Goal: Information Seeking & Learning: Ask a question

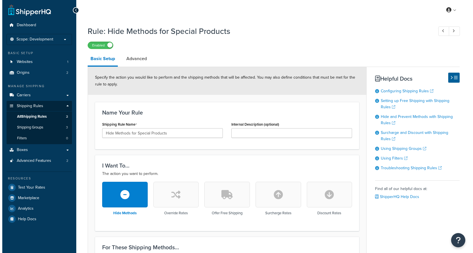
scroll to position [209, 0]
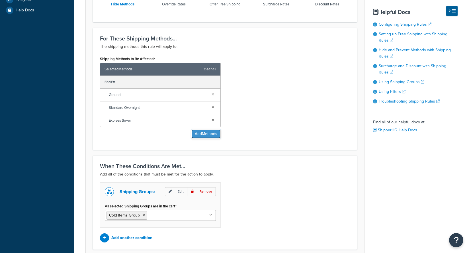
click at [206, 134] on button "Add Methods" at bounding box center [205, 133] width 29 height 9
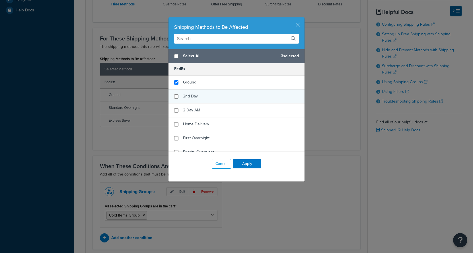
scroll to position [1, 0]
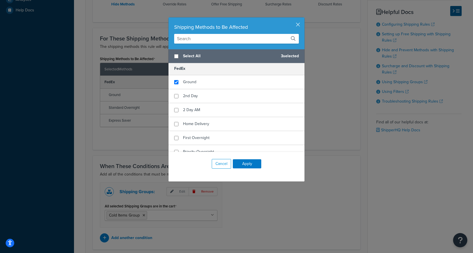
click at [206, 39] on input "text" at bounding box center [236, 39] width 125 height 10
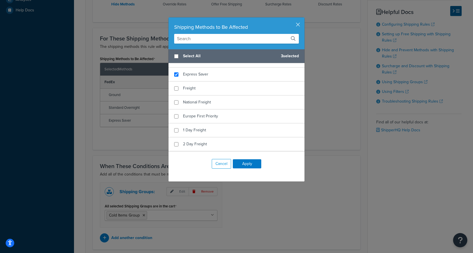
scroll to position [54, 0]
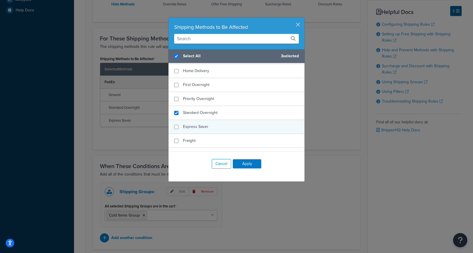
checkbox input "true"
checkbox input "false"
copy span "Express"
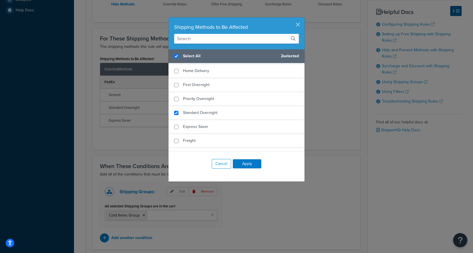
drag, startPoint x: 181, startPoint y: 127, endPoint x: 58, endPoint y: 106, distance: 125.8
click at [101, 114] on div "Shipping Methods to Be Affected Select All 2 selected FedEx Ground 2nd Day 2 Da…" at bounding box center [236, 126] width 473 height 253
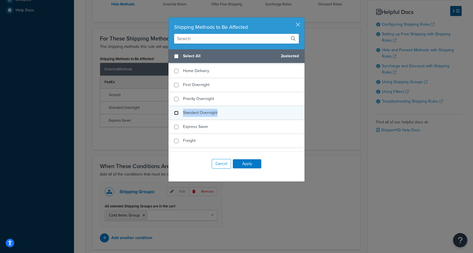
checkbox input "false"
click at [174, 114] on input "checkbox" at bounding box center [176, 113] width 4 height 4
checkbox input "false"
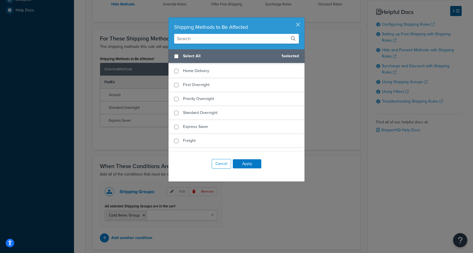
click at [195, 39] on input "text" at bounding box center [236, 39] width 125 height 10
paste input "Economy"
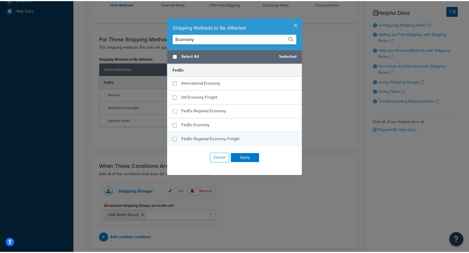
scroll to position [0, 0]
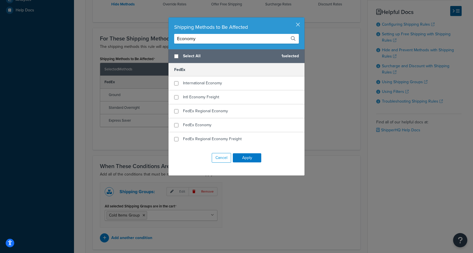
click at [208, 39] on input "Economy" at bounding box center [236, 39] width 125 height 10
paste input "FedEx"
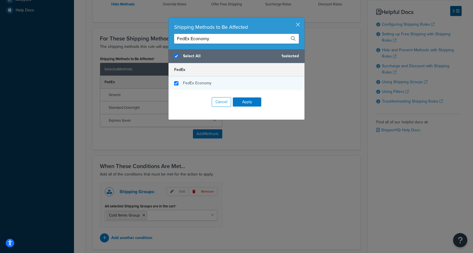
type input "FedEx Economy"
checkbox input "true"
click at [174, 83] on input "checkbox" at bounding box center [176, 83] width 4 height 4
checkbox input "true"
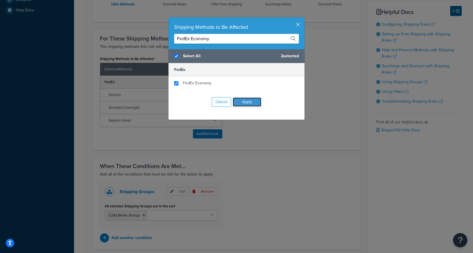
click at [238, 101] on button "Apply" at bounding box center [247, 101] width 28 height 9
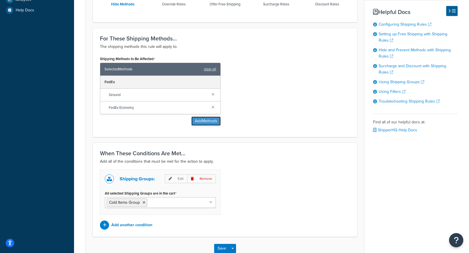
click at [199, 120] on button "Add Methods" at bounding box center [205, 120] width 29 height 9
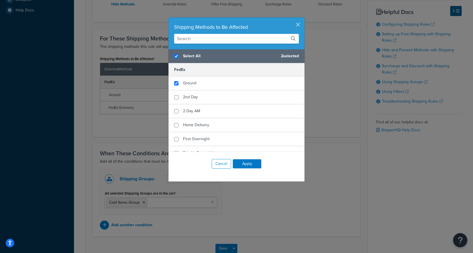
click at [222, 41] on input "text" at bounding box center [236, 39] width 125 height 10
paste input "FedEx Regional Economy"
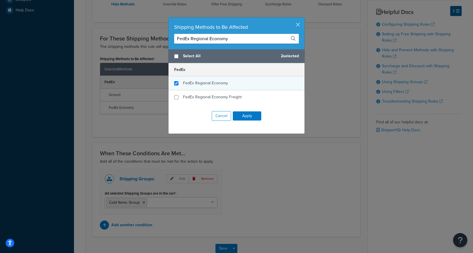
type input "FedEx Regional Economy"
checkbox input "false"
click at [175, 84] on input "checkbox" at bounding box center [176, 83] width 4 height 4
checkbox input "true"
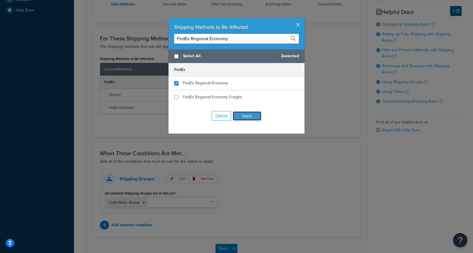
click at [251, 118] on button "Apply" at bounding box center [247, 115] width 28 height 9
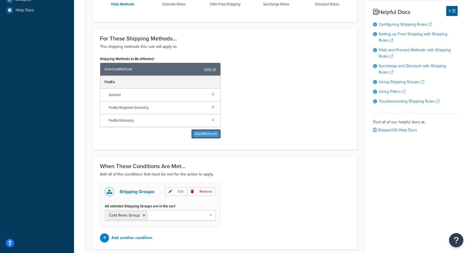
click at [216, 131] on button "Add Methods" at bounding box center [205, 133] width 29 height 9
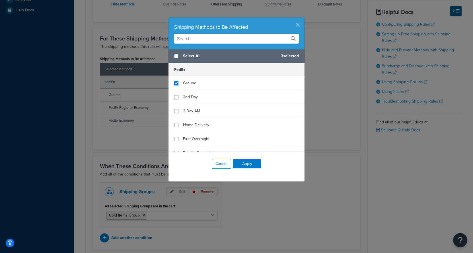
click at [190, 40] on input "text" at bounding box center [236, 39] width 125 height 10
paste input "FedEx Home Delivery"
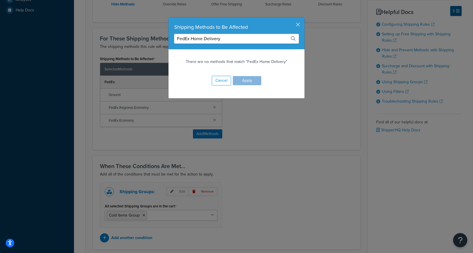
click at [222, 39] on input "FedEx Home Delivery" at bounding box center [236, 39] width 125 height 10
paste input "Economy Freight"
type input "FedEx Economy Freight"
click at [223, 82] on button "Cancel" at bounding box center [221, 81] width 19 height 10
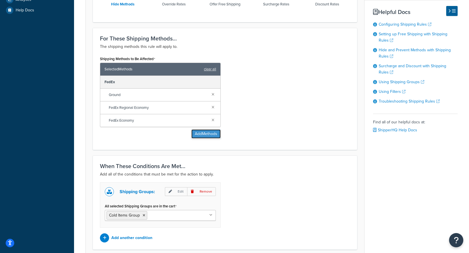
click at [212, 135] on button "Add Methods" at bounding box center [205, 133] width 29 height 9
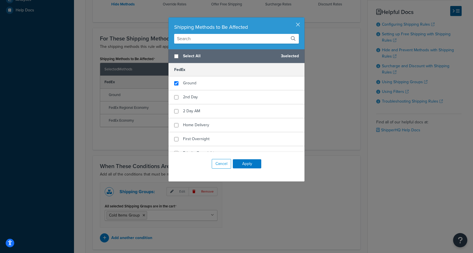
click at [227, 41] on input "text" at bounding box center [236, 39] width 125 height 10
paste input "FedEx Economy Freight"
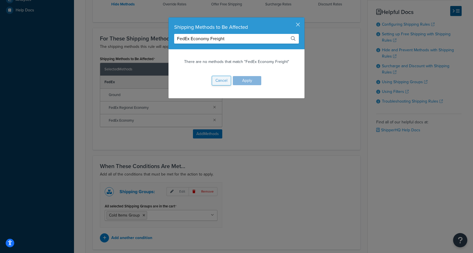
type input "FedEx Economy Freight"
click at [222, 84] on button "Cancel" at bounding box center [221, 81] width 19 height 10
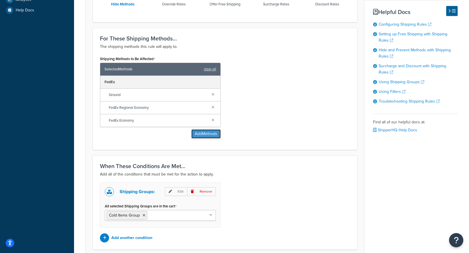
click at [200, 135] on button "Add Methods" at bounding box center [205, 133] width 29 height 9
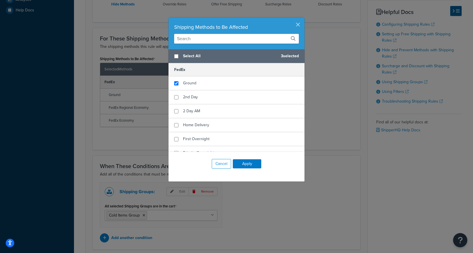
click at [207, 39] on input "text" at bounding box center [236, 39] width 125 height 10
paste input "Ground"
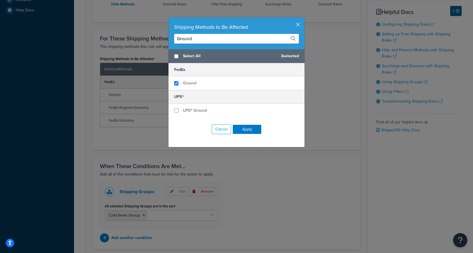
drag, startPoint x: 197, startPoint y: 38, endPoint x: 144, endPoint y: 37, distance: 53.0
click at [144, 38] on div "Shipping Methods to Be Affected Ground Select All 3 selected FedEx Ground UPS® …" at bounding box center [236, 126] width 473 height 253
paste input "3 Day"
type input "3 Day"
click at [175, 83] on input "checkbox" at bounding box center [176, 83] width 4 height 4
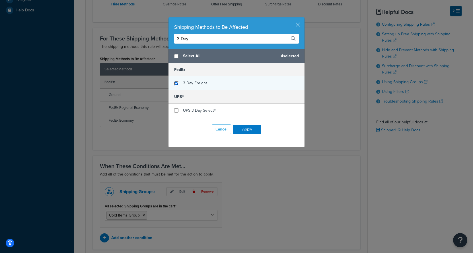
checkbox input "true"
click at [250, 132] on button "Apply" at bounding box center [247, 129] width 28 height 9
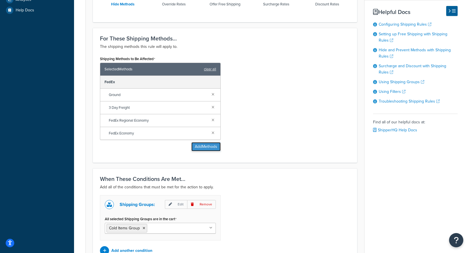
click at [210, 149] on button "Add Methods" at bounding box center [205, 146] width 29 height 9
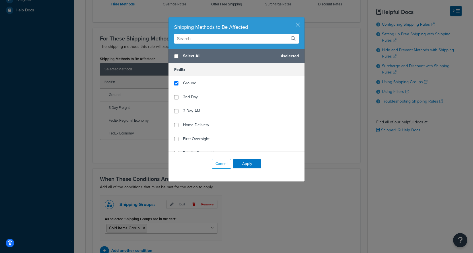
click at [201, 44] on div "Shipping Methods to Be Affected" at bounding box center [237, 33] width 136 height 32
click at [201, 40] on input "text" at bounding box center [236, 39] width 125 height 10
paste input "Freight"
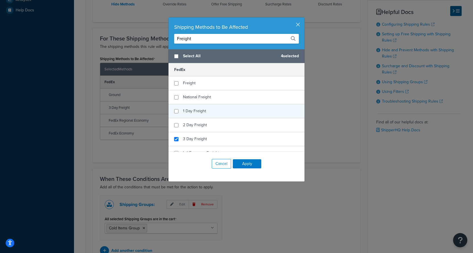
scroll to position [1, 0]
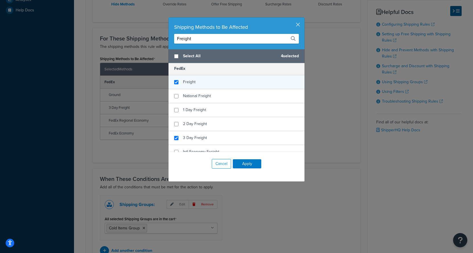
type input "Freight"
click at [175, 82] on input "checkbox" at bounding box center [176, 82] width 4 height 4
checkbox input "true"
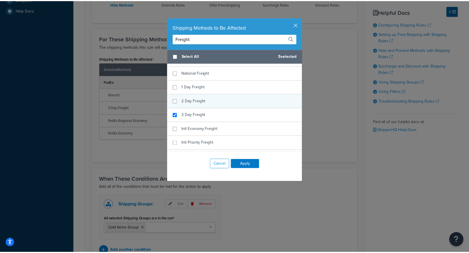
scroll to position [54, 0]
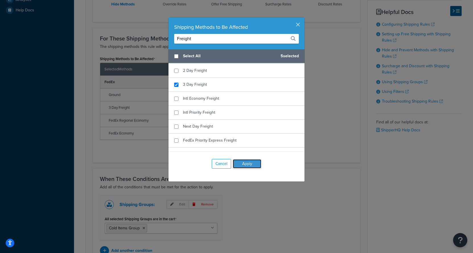
click at [245, 162] on button "Apply" at bounding box center [247, 163] width 28 height 9
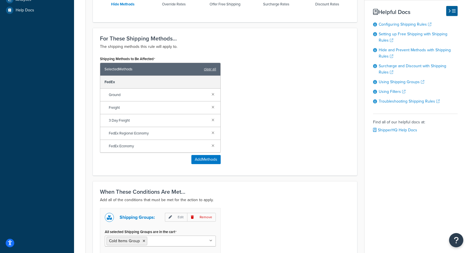
click at [300, 101] on div "Shipping Methods to Be Affected Selected Methods clear all FedEx Ground Freight…" at bounding box center [225, 112] width 259 height 114
click at [201, 160] on button "Add Methods" at bounding box center [205, 159] width 29 height 9
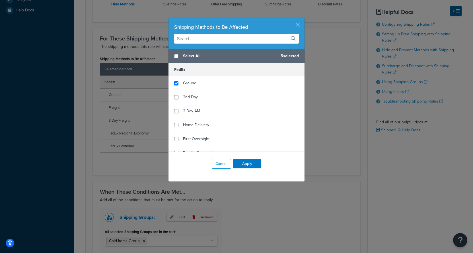
click at [206, 42] on input "text" at bounding box center [236, 39] width 125 height 10
paste input "FedEx Regional Economy"
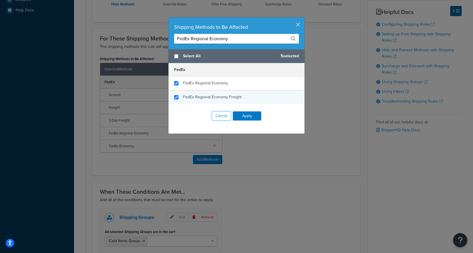
type input "FedEx Regional Economy"
click at [175, 97] on input "checkbox" at bounding box center [176, 97] width 4 height 4
checkbox input "true"
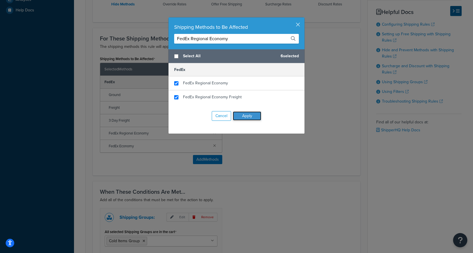
click at [245, 114] on button "Apply" at bounding box center [247, 115] width 28 height 9
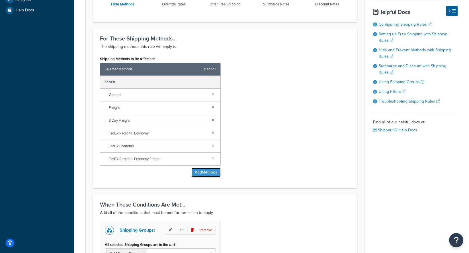
click at [205, 174] on button "Add Methods" at bounding box center [205, 172] width 29 height 9
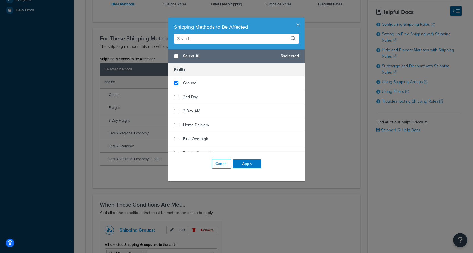
click at [206, 43] on input "text" at bounding box center [236, 39] width 125 height 10
paste input "FedEx Home Delivery"
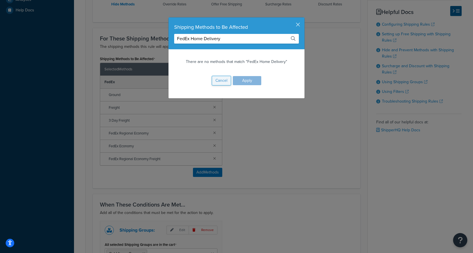
type input "FedEx Home Delivery"
click at [223, 83] on button "Cancel" at bounding box center [221, 81] width 19 height 10
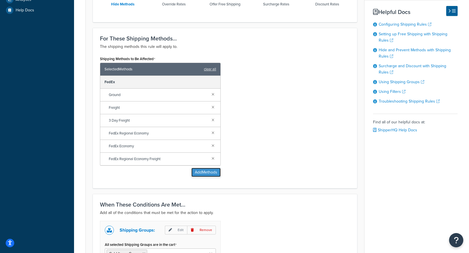
click at [208, 172] on button "Add Methods" at bounding box center [205, 172] width 29 height 9
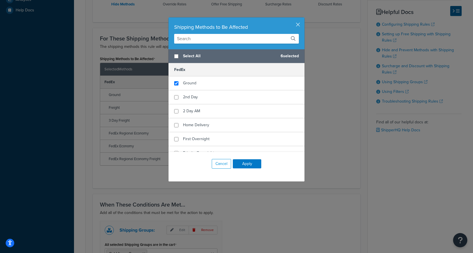
click at [204, 42] on input "text" at bounding box center [236, 39] width 125 height 10
paste input "Distance"
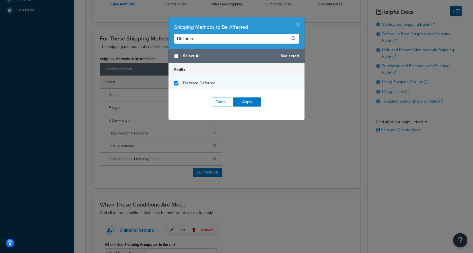
type input "Distance"
click at [174, 83] on input "checkbox" at bounding box center [176, 83] width 4 height 4
checkbox input "true"
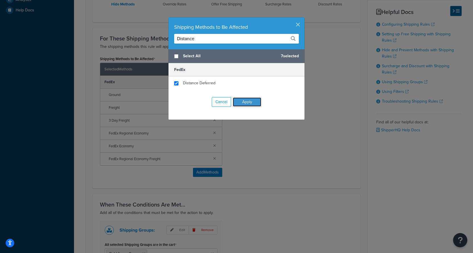
click at [242, 101] on button "Apply" at bounding box center [247, 101] width 28 height 9
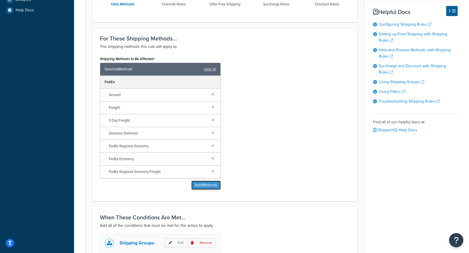
click at [204, 185] on button "Add Methods" at bounding box center [205, 185] width 29 height 9
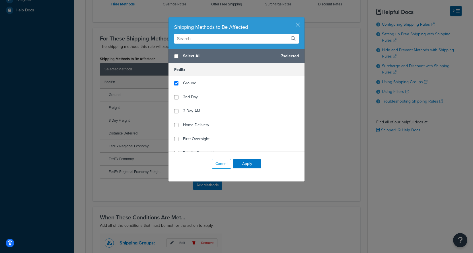
click at [193, 42] on input "text" at bounding box center [236, 39] width 125 height 10
paste input "Ground"
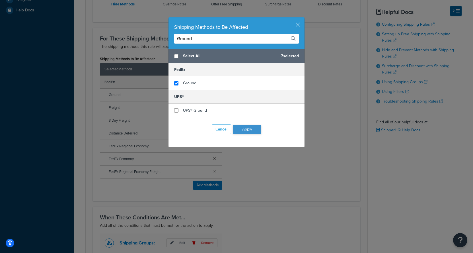
type input "Ground"
click at [242, 130] on button "Apply" at bounding box center [247, 129] width 28 height 9
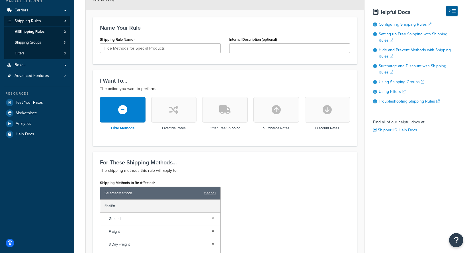
scroll to position [0, 0]
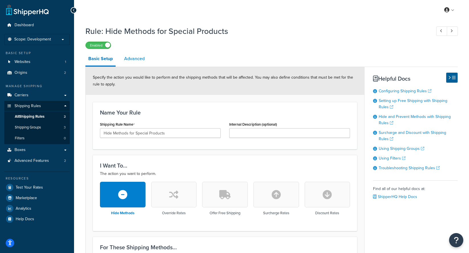
click at [137, 61] on link "Advanced" at bounding box center [134, 59] width 26 height 14
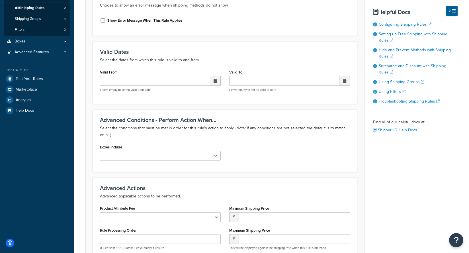
scroll to position [111, 0]
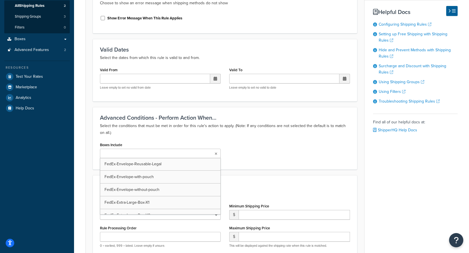
click at [148, 152] on ul at bounding box center [160, 153] width 121 height 9
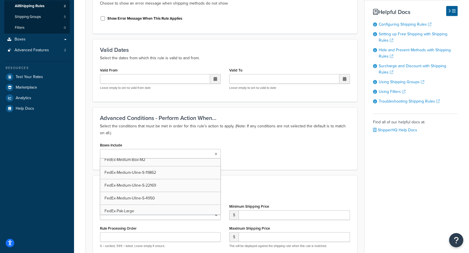
scroll to position [150, 0]
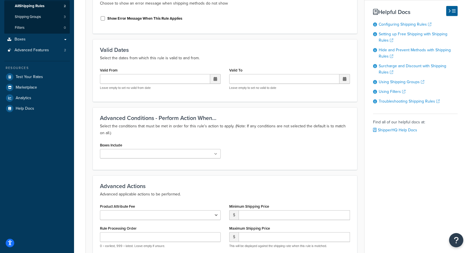
click at [241, 157] on div "Boxes Include FedEx-Envelope-Reusable-Legal FedEx-Envelope-with-pouch FedEx-Env…" at bounding box center [225, 152] width 259 height 22
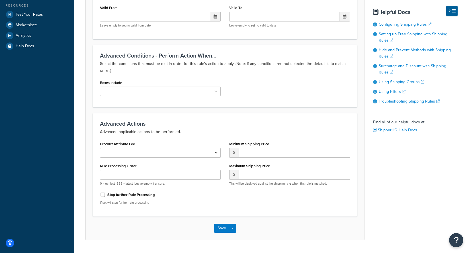
scroll to position [176, 0]
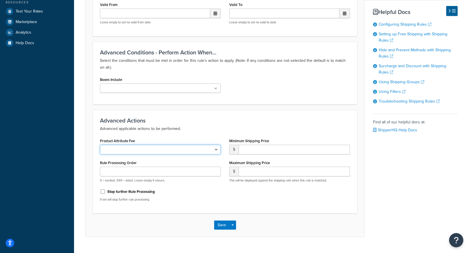
click at [218, 151] on select "Shipping Price Handling Fee" at bounding box center [160, 150] width 121 height 10
click at [100, 145] on select "Shipping Price Handling Fee" at bounding box center [160, 150] width 121 height 10
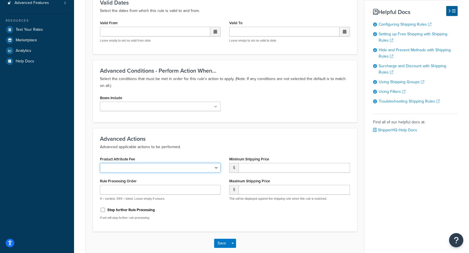
scroll to position [25, 0]
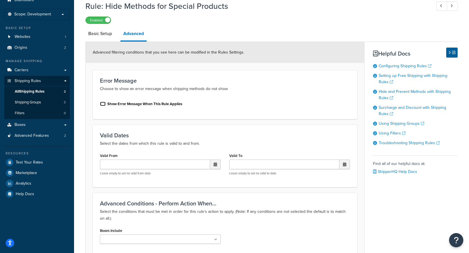
click at [102, 104] on input "Show Error Message When This Rule Applies" at bounding box center [103, 104] width 6 height 4
checkbox input "true"
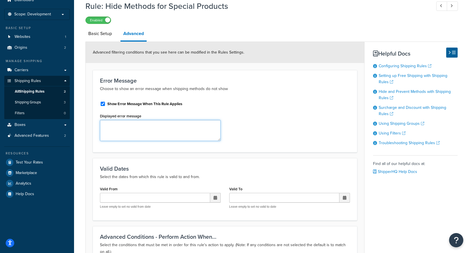
click at [123, 130] on textarea "Displayed error message" at bounding box center [160, 130] width 121 height 21
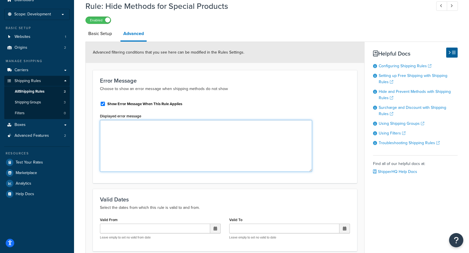
drag, startPoint x: 218, startPoint y: 140, endPoint x: 311, endPoint y: 171, distance: 97.7
click at [311, 171] on textarea "Displayed error message" at bounding box center [206, 146] width 212 height 52
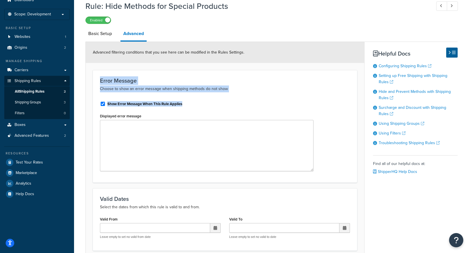
drag, startPoint x: 184, startPoint y: 105, endPoint x: 94, endPoint y: 79, distance: 93.0
click at [94, 79] on div "Error Message Choose to show an error message when shipping methods do not show…" at bounding box center [225, 126] width 264 height 112
copy div "Error Message Choose to show an error message when shipping methods do not show…"
click at [170, 96] on div "Error Message Choose to show an error message when shipping methods do not show…" at bounding box center [225, 126] width 264 height 112
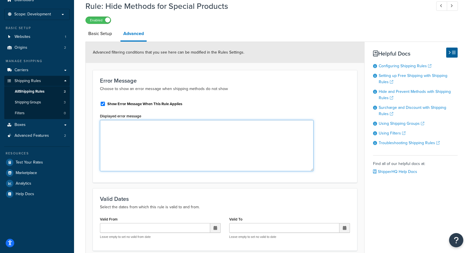
click at [142, 139] on textarea "Displayed error message" at bounding box center [207, 145] width 214 height 51
paste textarea "No shipping methods are available for your temperature-sensitive items (such as…"
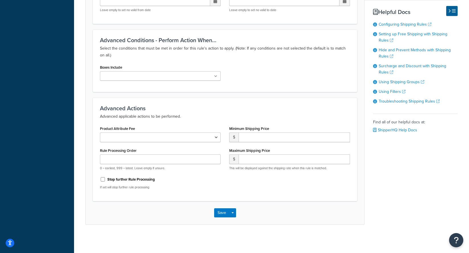
scroll to position [252, 0]
type textarea "No shipping methods are available for your temperature-sensitive items (such as…"
click at [219, 212] on button "Save" at bounding box center [221, 212] width 15 height 9
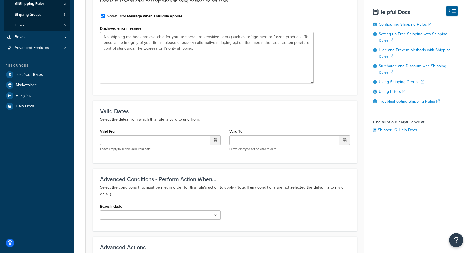
scroll to position [112, 0]
click at [215, 218] on icon at bounding box center [215, 215] width 3 height 3
click at [215, 218] on icon at bounding box center [216, 215] width 3 height 3
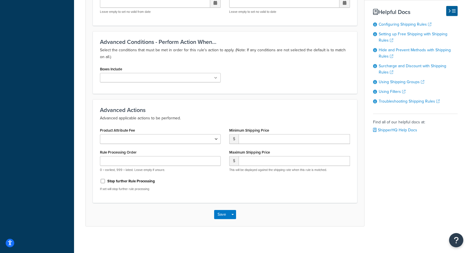
scroll to position [252, 0]
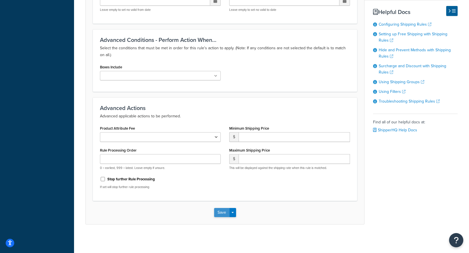
click at [217, 212] on button "Save" at bounding box center [221, 212] width 15 height 9
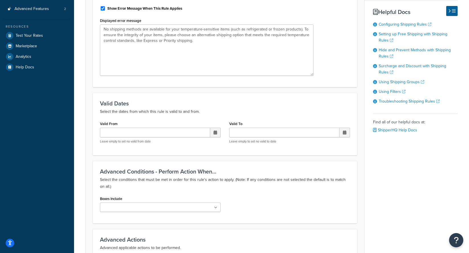
scroll to position [0, 0]
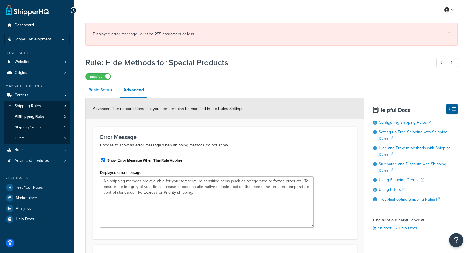
click at [103, 91] on link "Basic Setup" at bounding box center [99, 90] width 29 height 14
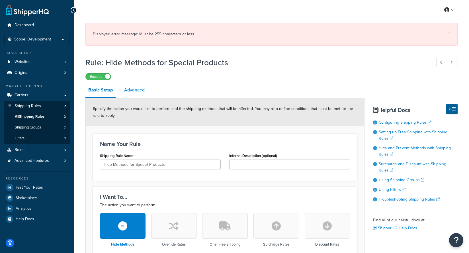
click at [126, 89] on link "Advanced" at bounding box center [134, 90] width 26 height 14
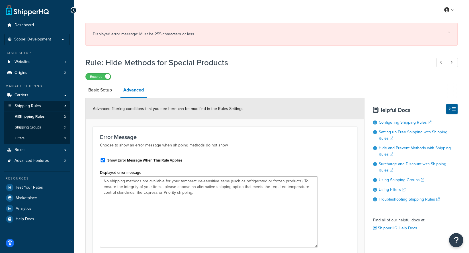
drag, startPoint x: 219, startPoint y: 195, endPoint x: 317, endPoint y: 245, distance: 109.5
click at [317, 245] on textarea "No shipping methods are available for your temperature-sensitive items (such as…" at bounding box center [209, 211] width 218 height 71
drag, startPoint x: 93, startPoint y: 34, endPoint x: 204, endPoint y: 35, distance: 111.1
click at [204, 35] on div "Displayed error message: Must be 255 characters or less." at bounding box center [271, 34] width 357 height 8
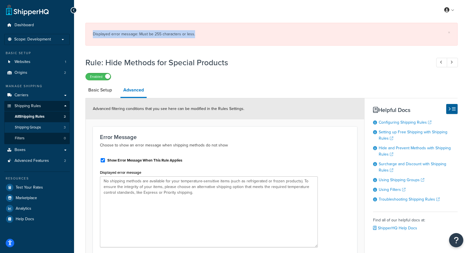
copy div "Displayed error message: Must be 255 characters or less."
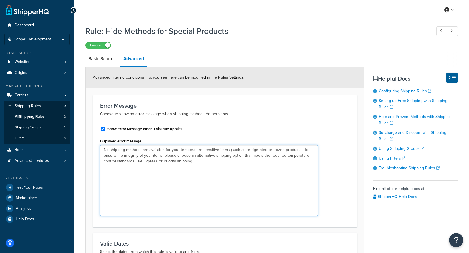
click at [193, 173] on textarea "No shipping methods are available for your temperature-sensitive items (such as…" at bounding box center [209, 180] width 218 height 71
paste textarea "vailable for your temperature-sensitive items (e.g., refrigerated or frozen). P…"
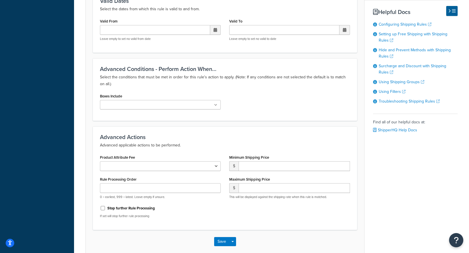
scroll to position [272, 0]
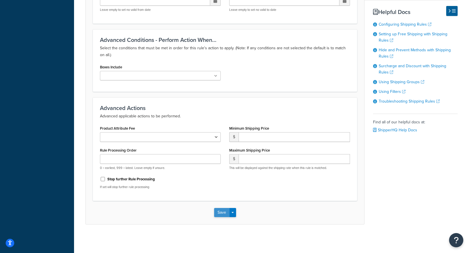
type textarea "No shipping methods available for your temperature-sensitive items (e.g., refri…"
click at [229, 212] on button "Save" at bounding box center [221, 212] width 15 height 9
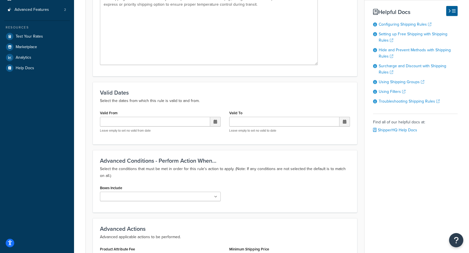
scroll to position [0, 0]
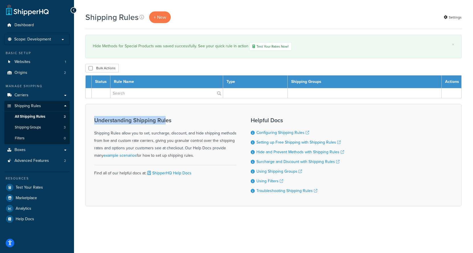
drag, startPoint x: 94, startPoint y: 120, endPoint x: 171, endPoint y: 124, distance: 77.3
click at [167, 123] on h3 "Understanding Shipping Rules" at bounding box center [165, 120] width 142 height 6
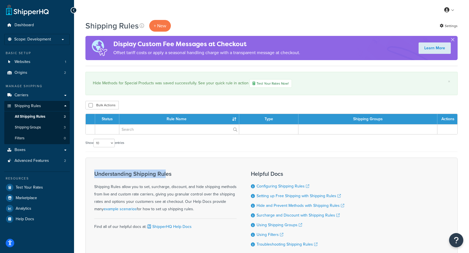
click at [172, 124] on th "Rule Name" at bounding box center [179, 119] width 120 height 10
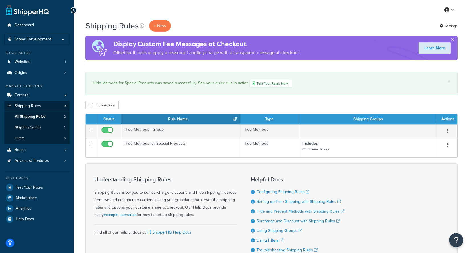
drag, startPoint x: 190, startPoint y: 175, endPoint x: 190, endPoint y: 171, distance: 3.7
click at [190, 175] on div "Understanding Shipping Rules Shipping Rules allow you to set, surcharge, discou…" at bounding box center [165, 214] width 142 height 85
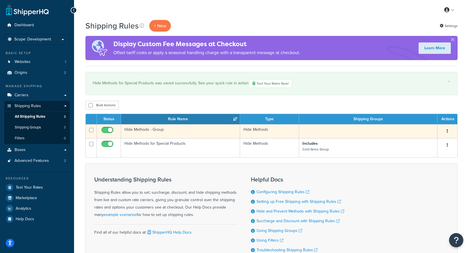
click at [448, 132] on icon "button" at bounding box center [447, 131] width 1 height 4
click at [429, 143] on link "Edit" at bounding box center [428, 142] width 45 height 12
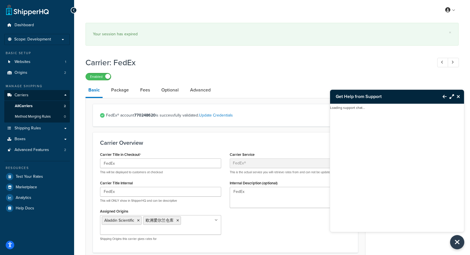
select select "fedEx"
select select "REGULAR_PICKUP"
select select "YOUR_PACKAGING"
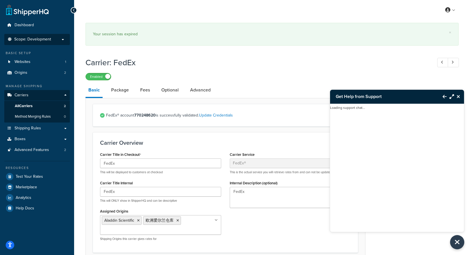
click at [56, 41] on p "Scope: Development" at bounding box center [37, 39] width 60 height 5
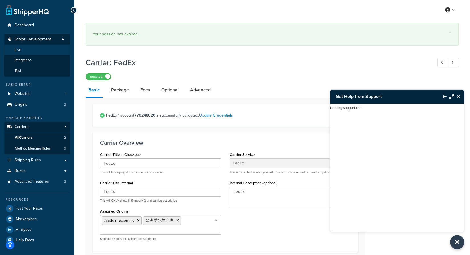
click at [38, 50] on li "Live" at bounding box center [37, 50] width 66 height 11
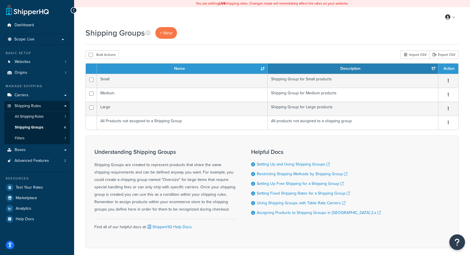
click at [459, 245] on icon "Open Resource Center" at bounding box center [456, 242] width 5 height 8
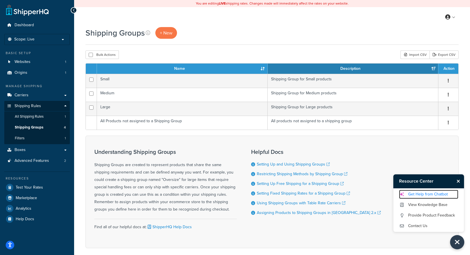
click at [419, 196] on link "Get Help from Chatbot" at bounding box center [428, 194] width 59 height 9
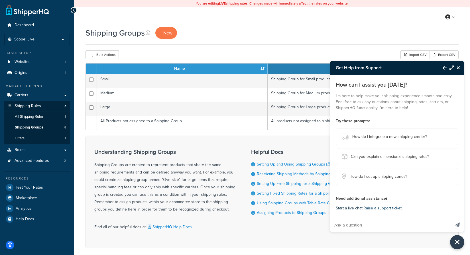
click at [353, 207] on button "Start a live chat" at bounding box center [348, 208] width 27 height 8
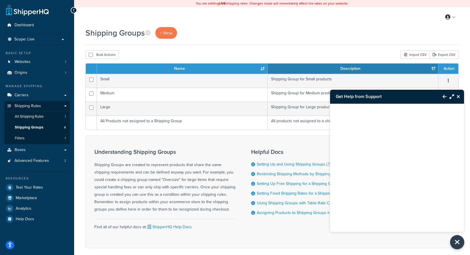
click at [459, 97] on button "Close Resource Center" at bounding box center [459, 96] width 10 height 7
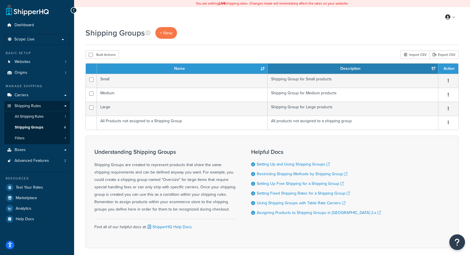
click at [457, 241] on icon "Open Resource Center" at bounding box center [456, 242] width 5 height 8
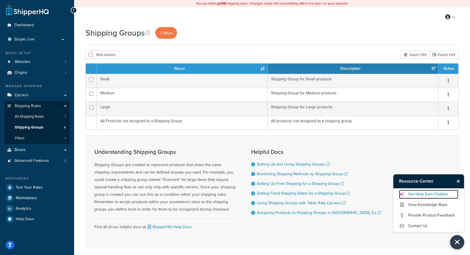
click at [420, 194] on link "Get Help from Chatbot" at bounding box center [428, 194] width 59 height 9
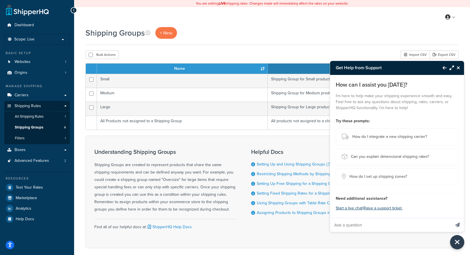
click at [379, 228] on input "Ask a question" at bounding box center [390, 225] width 120 height 14
type input "how to get the fedex method code ?"
click at [451, 218] on button "Send message" at bounding box center [457, 225] width 13 height 14
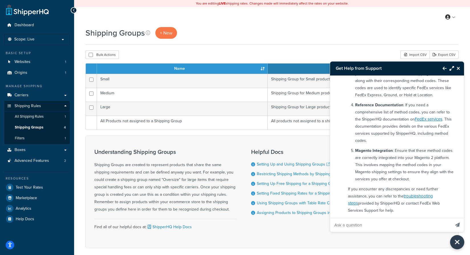
scroll to position [137, 0]
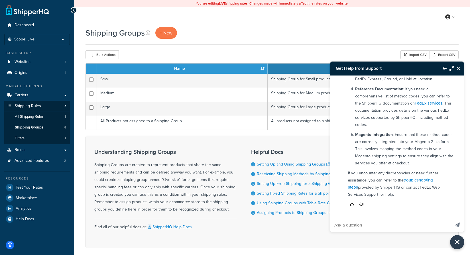
click at [414, 148] on p "Magento Integration : Ensure that these method codes are correctly integrated i…" at bounding box center [404, 149] width 99 height 36
click at [426, 104] on link "FedEx services" at bounding box center [428, 103] width 28 height 6
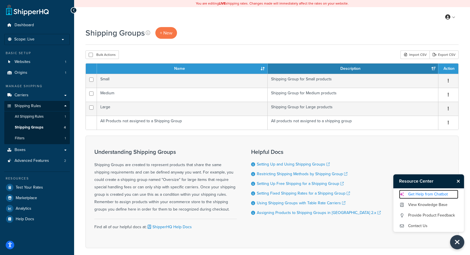
click at [418, 196] on link "Get Help from Chatbot" at bounding box center [428, 194] width 59 height 9
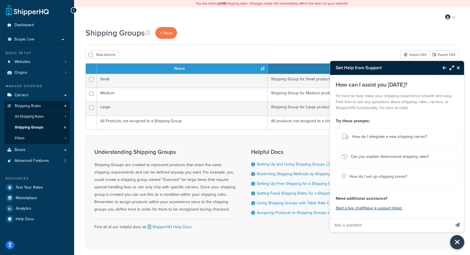
click at [357, 224] on input "Ask a question" at bounding box center [390, 225] width 120 height 14
type input "how to get the fedex shipping method code ?"
click at [451, 218] on button "Send message" at bounding box center [457, 225] width 13 height 14
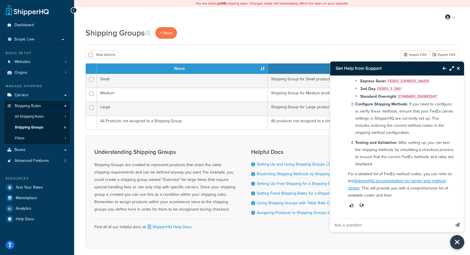
scroll to position [135, 0]
click at [401, 181] on p "For a detailed list of FedEx method codes, you can refer to the ShipperHQ docum…" at bounding box center [401, 183] width 106 height 28
click at [392, 177] on link "ShipperHQ documentation on carrier and method codes" at bounding box center [397, 183] width 98 height 13
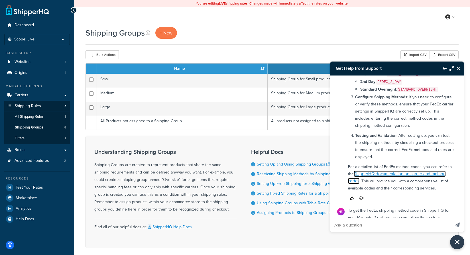
scroll to position [336, 0]
